Goal: Transaction & Acquisition: Purchase product/service

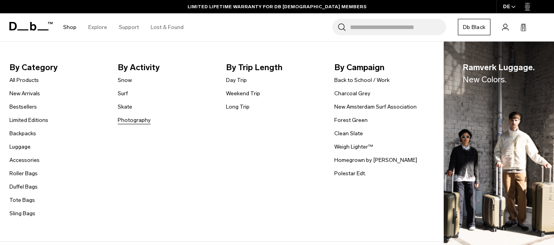
click at [130, 119] on link "Photography" at bounding box center [134, 120] width 33 height 8
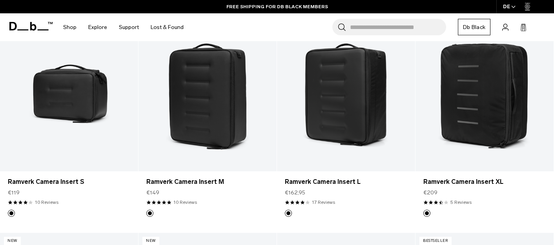
scroll to position [399, 0]
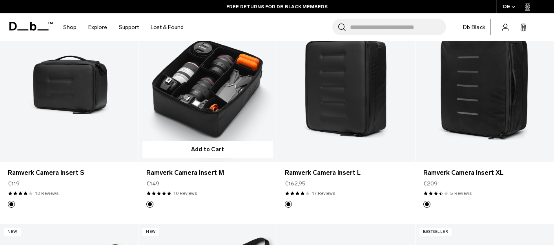
click at [217, 100] on link "Ramverk Camera Insert M" at bounding box center [208, 85] width 138 height 153
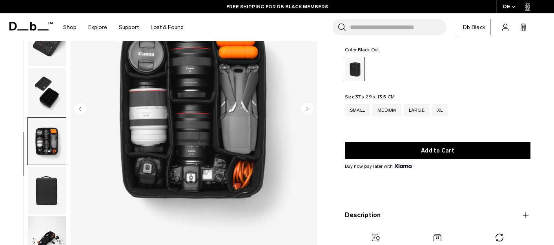
scroll to position [84, 0]
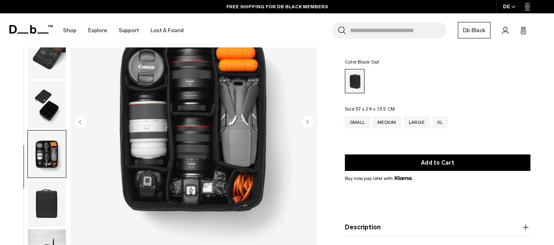
click at [307, 122] on icon "Next slide" at bounding box center [308, 122] width 2 height 4
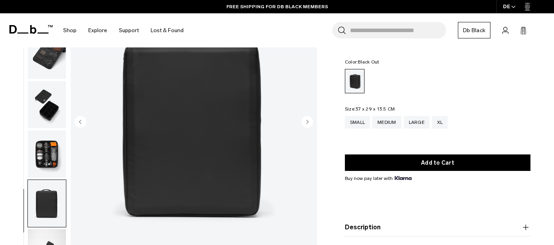
click at [87, 120] on img "6 / 7" at bounding box center [194, 123] width 247 height 308
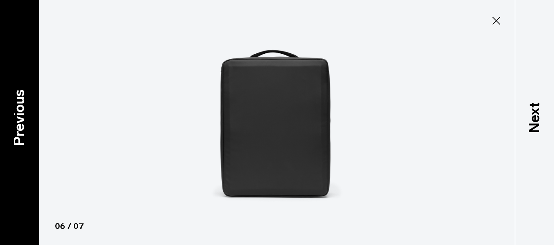
click at [31, 123] on div "Previous" at bounding box center [19, 122] width 39 height 245
